Goal: Find specific page/section: Find specific page/section

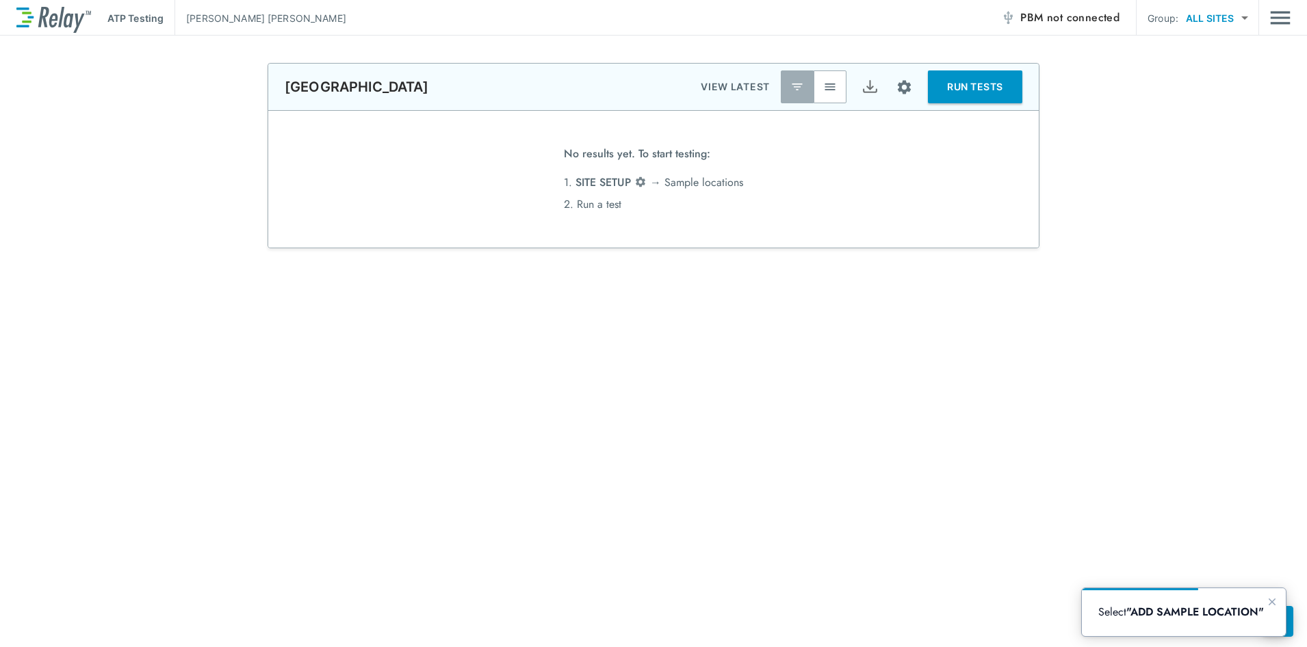
click at [130, 25] on p "ATP Testing" at bounding box center [135, 18] width 56 height 14
click at [1281, 22] on img "Main menu" at bounding box center [1280, 18] width 21 height 26
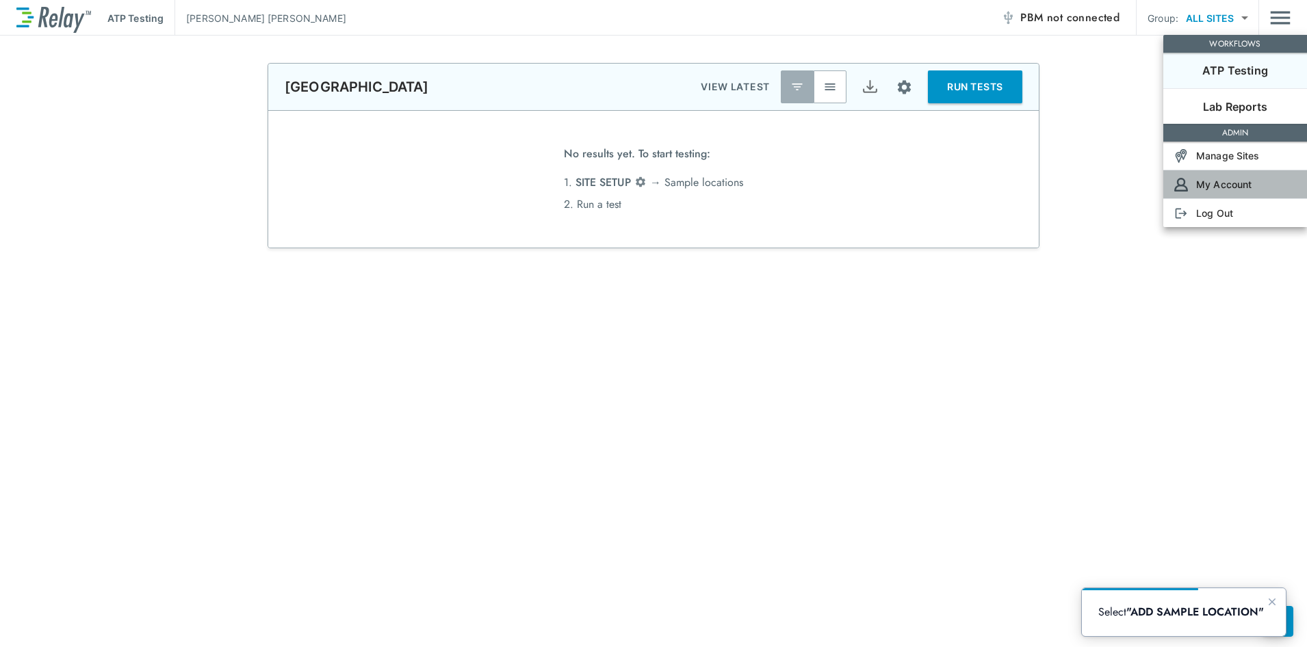
click at [1236, 185] on p "My Account" at bounding box center [1223, 184] width 55 height 14
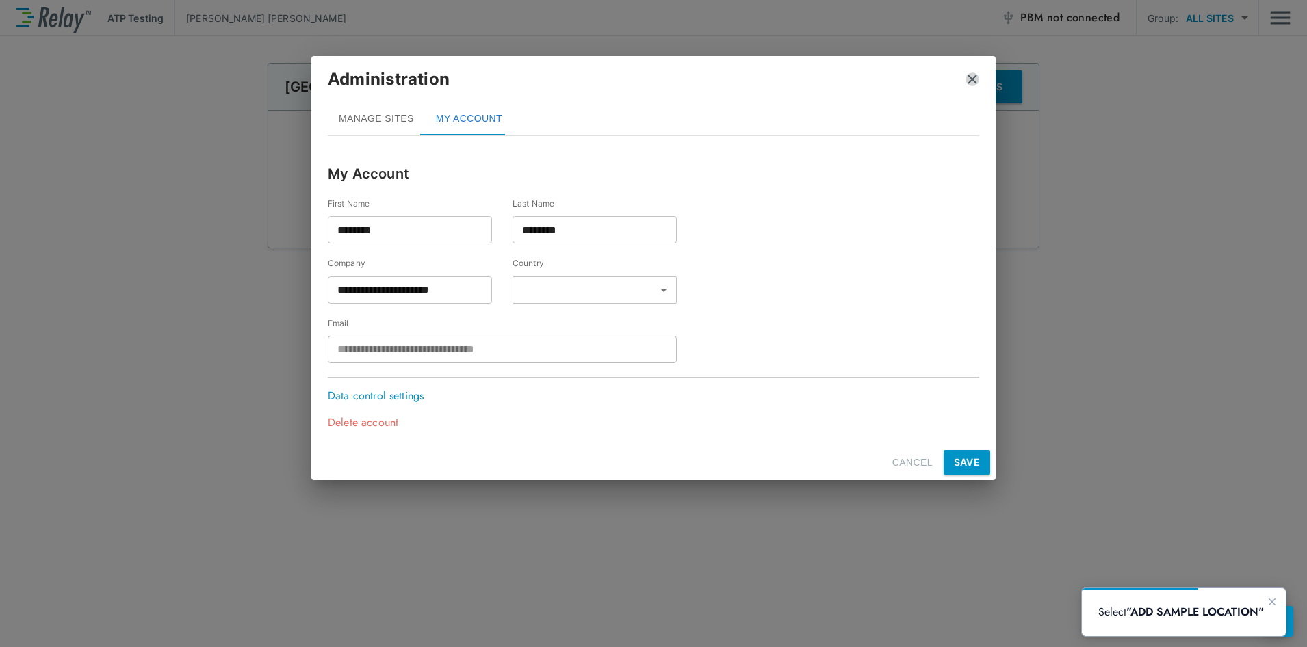
click at [976, 79] on img "close" at bounding box center [973, 80] width 14 height 14
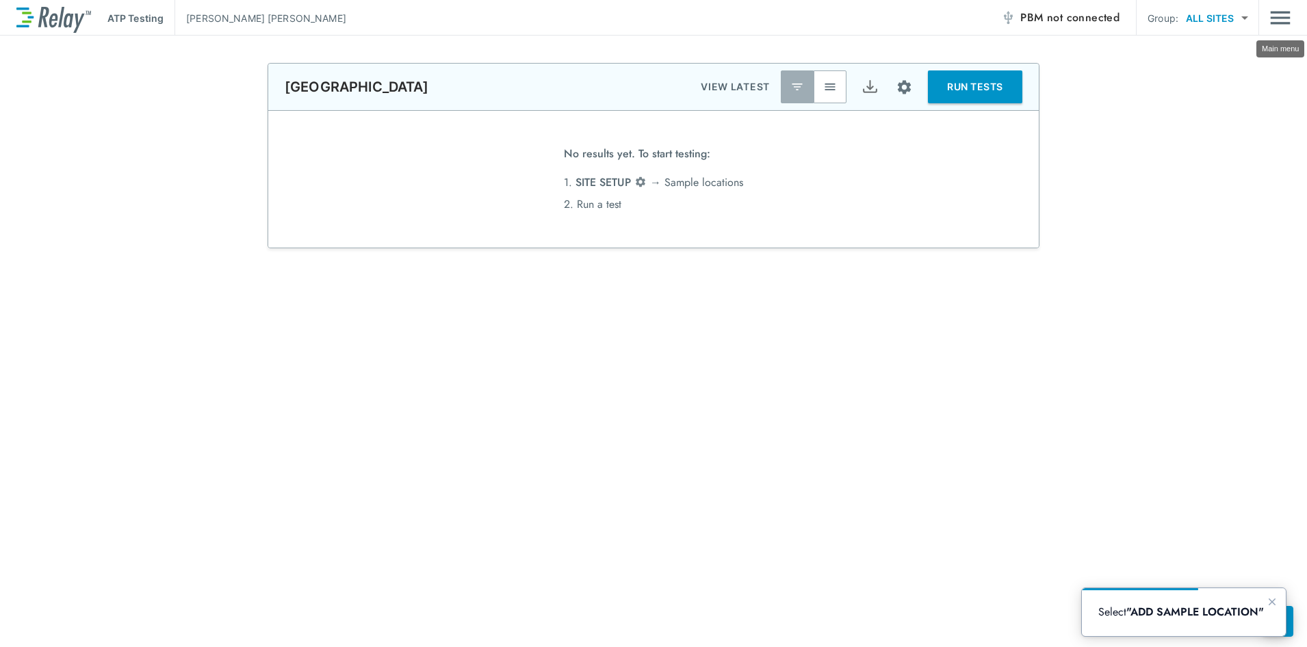
click at [1276, 24] on img "Main menu" at bounding box center [1280, 18] width 21 height 26
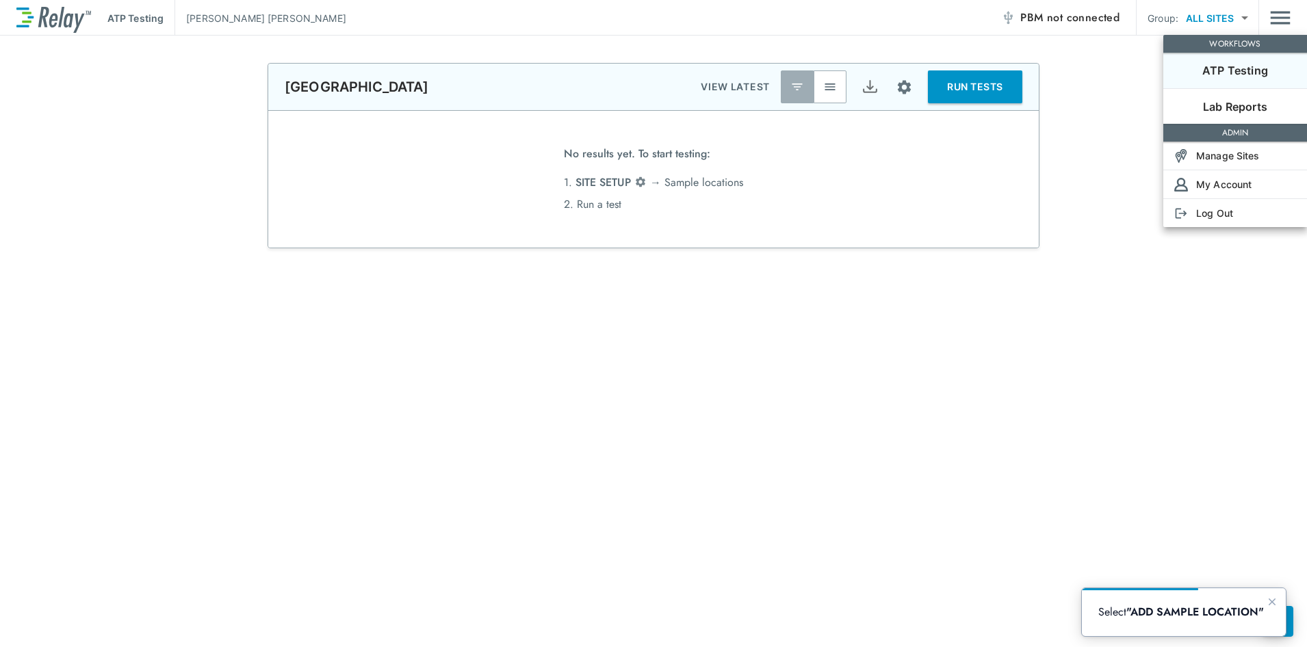
click at [1247, 68] on p "ATP Testing" at bounding box center [1235, 70] width 66 height 16
click at [1220, 69] on p "ATP Testing" at bounding box center [1235, 70] width 66 height 16
